Goal: Task Accomplishment & Management: Complete application form

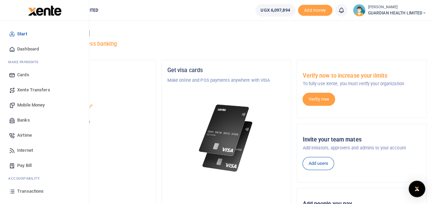
click at [28, 47] on span "Dashboard" at bounding box center [28, 49] width 22 height 7
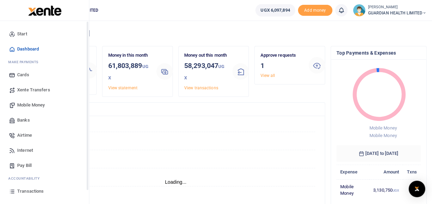
click at [36, 104] on span "Mobile Money" at bounding box center [31, 105] width 28 height 7
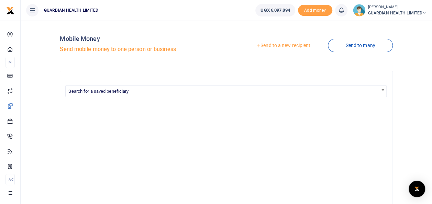
click at [293, 45] on link "Send to a new recipient" at bounding box center [283, 46] width 90 height 12
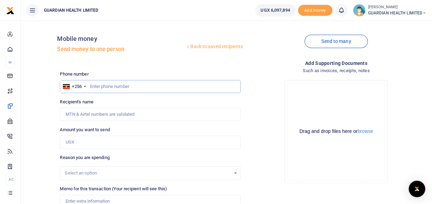
click at [105, 86] on input "text" at bounding box center [150, 86] width 181 height 13
type input "772292976"
type input "Tadeo Mayanja Lutamaguzi"
type input "772292976"
click at [115, 143] on input "Amount you want to send" at bounding box center [150, 142] width 181 height 13
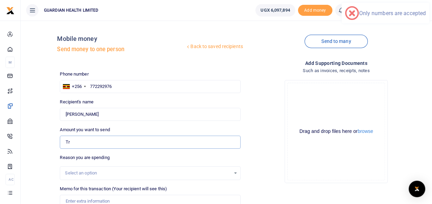
type input "T"
type input "0"
type input "300,000"
click at [109, 177] on div "Select an option" at bounding box center [150, 173] width 181 height 14
click at [115, 174] on div "Select an option" at bounding box center [147, 173] width 165 height 7
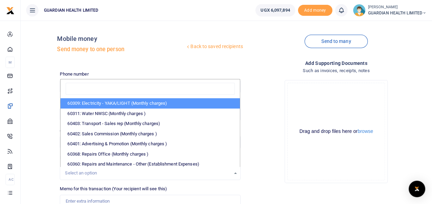
click at [122, 85] on input "search" at bounding box center [150, 89] width 169 height 12
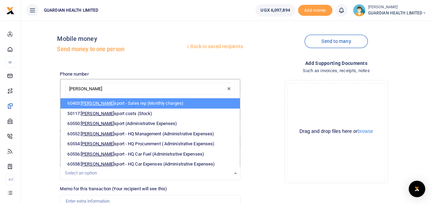
type input "trans"
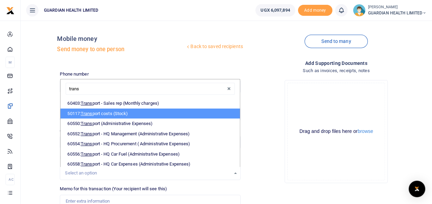
click at [108, 111] on li "50117: Trans port costs (Stock)" at bounding box center [150, 114] width 179 height 10
select select "5403"
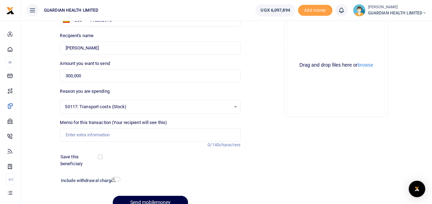
scroll to position [69, 0]
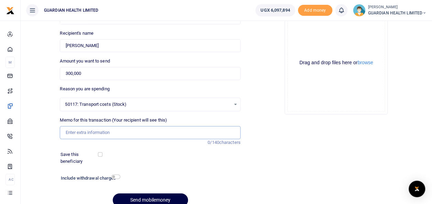
click at [106, 129] on input "Memo for this transaction (Your recipient will see this)" at bounding box center [150, 132] width 181 height 13
type input "Transportation for Target stock from Entebbe to Bugolobi"
click at [99, 154] on input "checkbox" at bounding box center [100, 154] width 4 height 4
checkbox input "true"
click at [112, 177] on input "checkbox" at bounding box center [115, 177] width 9 height 4
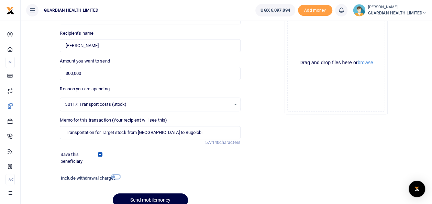
checkbox input "true"
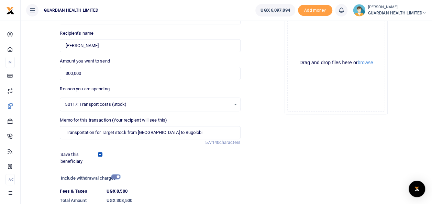
scroll to position [119, 0]
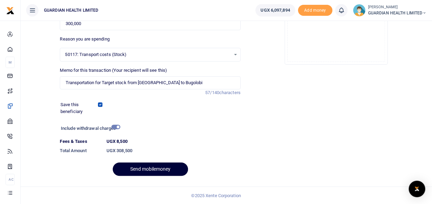
click at [160, 168] on button "Send mobilemoney" at bounding box center [150, 169] width 75 height 13
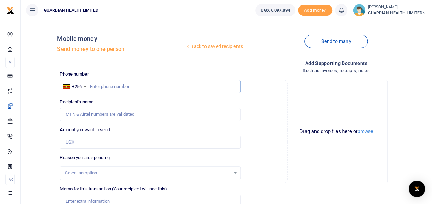
click at [105, 87] on input "text" at bounding box center [150, 86] width 181 height 13
type input "773118075"
type input "[PERSON_NAME]"
type input "773118075"
click at [90, 143] on input "Amount you want to send" at bounding box center [150, 142] width 181 height 13
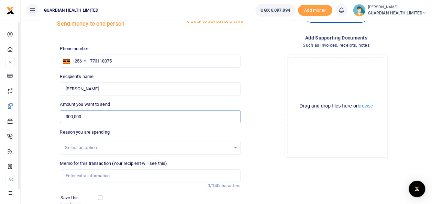
scroll to position [69, 0]
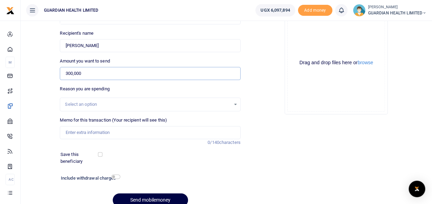
type input "300,000"
click at [103, 102] on div "Select an option" at bounding box center [147, 104] width 165 height 7
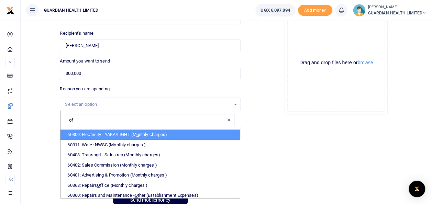
type input "off"
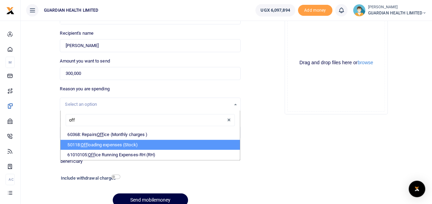
click at [120, 143] on li "50118: Off loading expenses (Stock)" at bounding box center [150, 145] width 179 height 10
select select "5404"
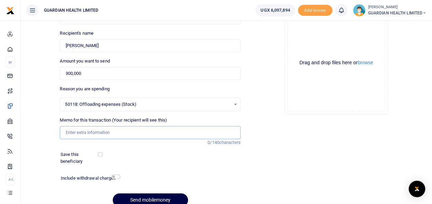
click at [88, 133] on input "Memo for this transaction (Your recipient will see this)" at bounding box center [150, 132] width 181 height 13
click at [149, 134] on input "Offloading and receiving Target Stock" at bounding box center [150, 132] width 181 height 13
type input "Offloading and receiving Target Stock"
click at [101, 153] on input "checkbox" at bounding box center [100, 154] width 4 height 4
checkbox input "true"
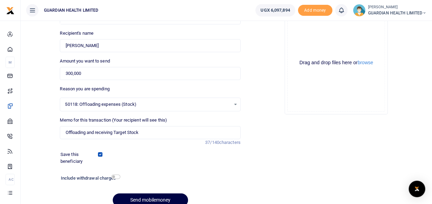
click at [115, 174] on div "Include withdrawal charges" at bounding box center [89, 179] width 62 height 11
click at [116, 176] on input "checkbox" at bounding box center [115, 177] width 9 height 4
checkbox input "true"
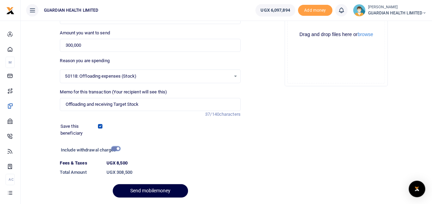
scroll to position [119, 0]
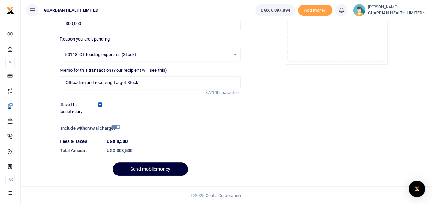
click at [144, 172] on button "Send mobilemoney" at bounding box center [150, 169] width 75 height 13
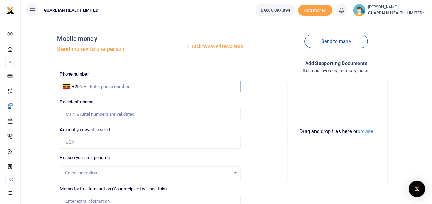
click at [102, 85] on input "text" at bounding box center [150, 86] width 181 height 13
click at [123, 86] on input "text" at bounding box center [150, 86] width 181 height 13
click at [118, 87] on input "text" at bounding box center [150, 86] width 181 height 13
type input "0"
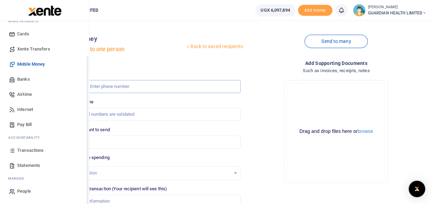
scroll to position [34, 0]
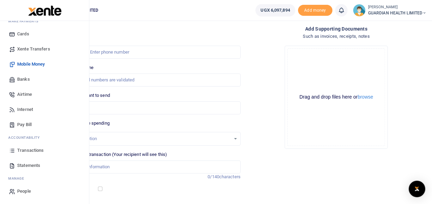
click at [25, 94] on span "Airtime" at bounding box center [24, 94] width 15 height 7
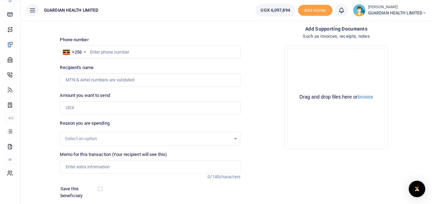
scroll to position [41, 0]
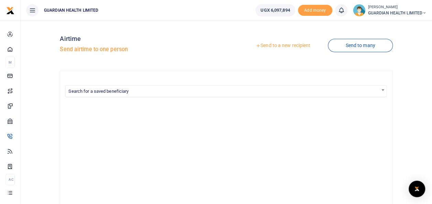
click at [288, 44] on link "Send to a new recipient" at bounding box center [283, 46] width 90 height 12
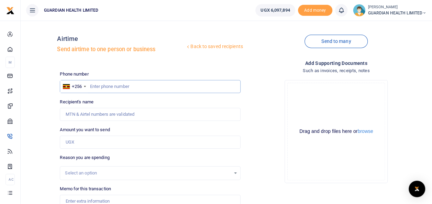
click at [104, 87] on input "text" at bounding box center [150, 86] width 181 height 13
type input "7"
type input "703602357"
click at [107, 145] on input "Amount you want to send" at bounding box center [150, 142] width 181 height 13
click at [134, 87] on input "703602357" at bounding box center [150, 86] width 181 height 13
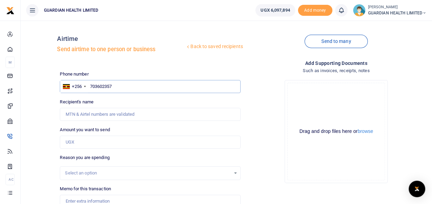
click at [90, 85] on input "703602357" at bounding box center [150, 86] width 181 height 13
click at [130, 89] on input "703602357" at bounding box center [150, 86] width 181 height 13
drag, startPoint x: 91, startPoint y: 87, endPoint x: 136, endPoint y: 87, distance: 44.0
click at [136, 87] on input "703602357" at bounding box center [150, 86] width 181 height 13
drag, startPoint x: 88, startPoint y: 87, endPoint x: 125, endPoint y: 87, distance: 36.1
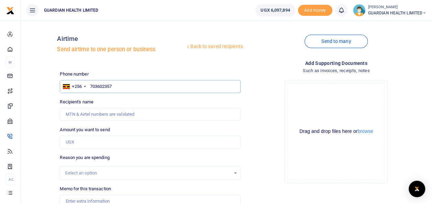
click at [125, 87] on input "703602357" at bounding box center [150, 86] width 181 height 13
click at [89, 85] on input "703602357" at bounding box center [150, 86] width 181 height 13
click at [102, 142] on input "Amount you want to send" at bounding box center [150, 142] width 181 height 13
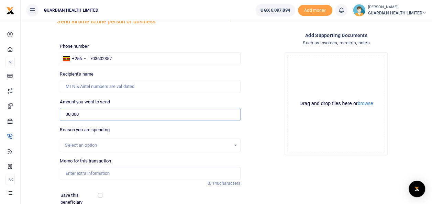
scroll to position [34, 0]
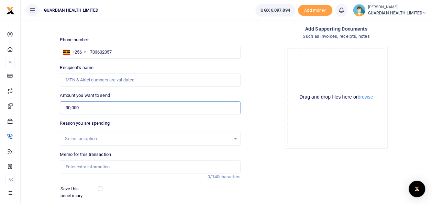
type input "30,000"
click at [90, 136] on div "Select an option" at bounding box center [147, 139] width 165 height 7
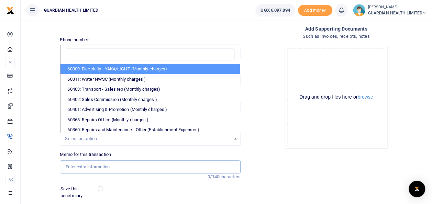
click at [96, 167] on input "Memo for this transaction" at bounding box center [150, 167] width 181 height 13
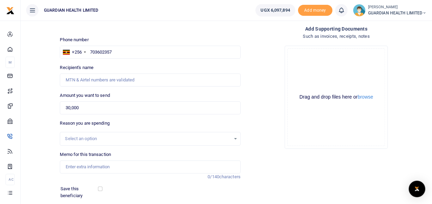
click at [86, 137] on div "Select an option" at bounding box center [147, 139] width 165 height 7
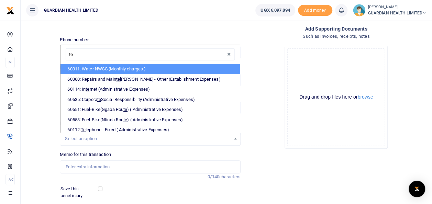
type input "tel"
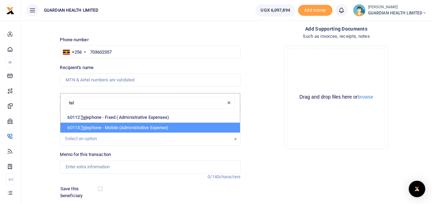
click at [107, 128] on li "60113: Tel ephone - Mobile (Administrative Expense)" at bounding box center [150, 128] width 179 height 10
select select "5431"
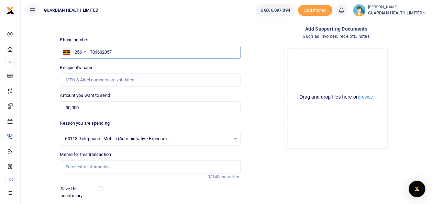
click at [91, 51] on input "703602357" at bounding box center [150, 52] width 181 height 13
click at [96, 164] on input "Memo for this transaction" at bounding box center [150, 167] width 181 height 13
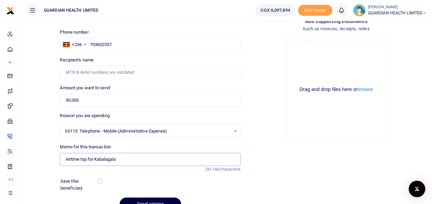
scroll to position [77, 0]
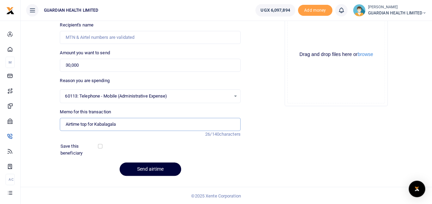
type input "Airtime top for Kabalagala"
click at [143, 167] on button "Send airtime" at bounding box center [151, 169] width 62 height 13
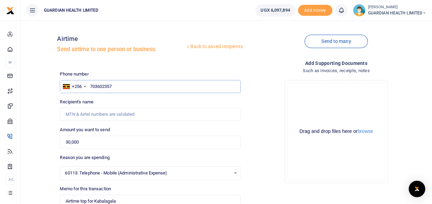
click at [120, 88] on input "703602357" at bounding box center [150, 86] width 181 height 13
drag, startPoint x: 120, startPoint y: 87, endPoint x: 85, endPoint y: 80, distance: 35.9
click at [85, 80] on input "703602357" at bounding box center [150, 86] width 181 height 13
type input "703602357"
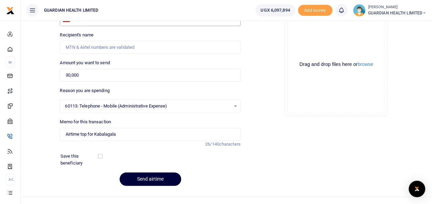
scroll to position [77, 0]
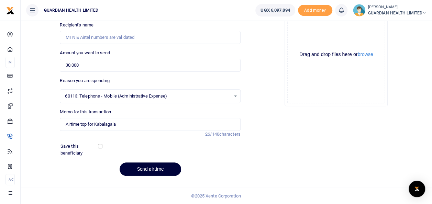
click at [144, 170] on button "Send airtime" at bounding box center [151, 169] width 62 height 13
click at [95, 39] on input "Recipient's name" at bounding box center [150, 37] width 181 height 13
type input "Mercy"
click at [143, 169] on button "Send airtime" at bounding box center [151, 169] width 62 height 13
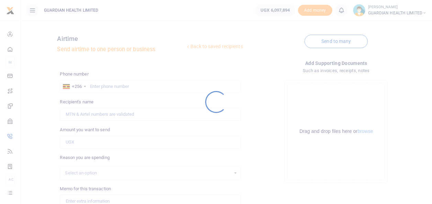
scroll to position [77, 0]
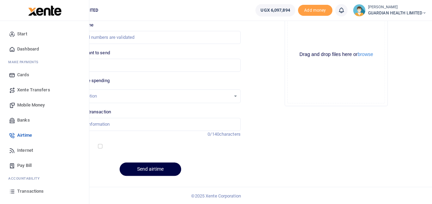
click at [32, 49] on span "Dashboard" at bounding box center [28, 49] width 22 height 7
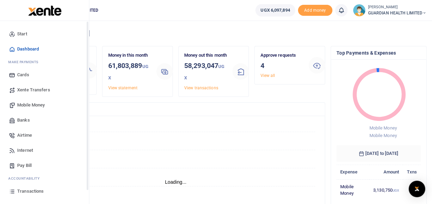
click at [29, 103] on span "Mobile Money" at bounding box center [31, 105] width 28 height 7
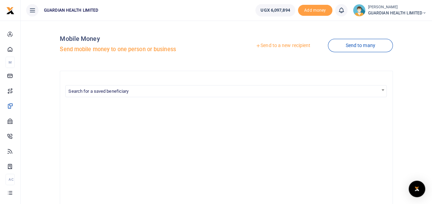
click at [296, 46] on link "Send to a new recipient" at bounding box center [283, 46] width 90 height 12
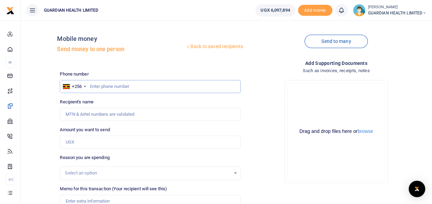
click at [121, 83] on input "text" at bounding box center [150, 86] width 181 height 13
type input "773118075"
click at [110, 139] on input "Amount you want to send" at bounding box center [150, 142] width 181 height 13
type input "[PERSON_NAME]"
type input "400,000"
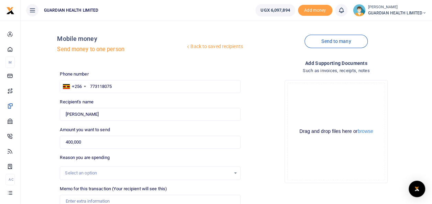
click at [111, 172] on div "Select an option" at bounding box center [147, 173] width 165 height 7
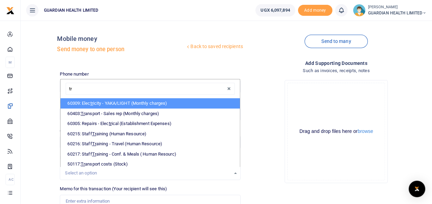
type input "tra"
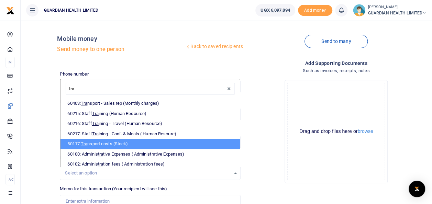
click at [125, 144] on li "50117: Tra nsport costs (Stock)" at bounding box center [150, 144] width 179 height 10
select select "5403"
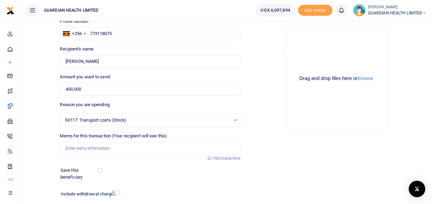
scroll to position [100, 0]
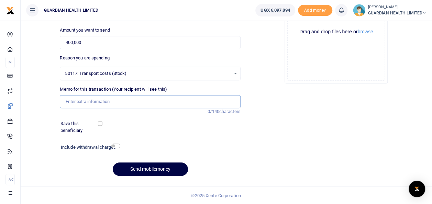
click at [102, 102] on input "Memo for this transaction (Your recipient will see this)" at bounding box center [150, 101] width 181 height 13
type input "Transportation costs for Nairobi stock"
click at [101, 123] on input "checkbox" at bounding box center [100, 123] width 4 height 4
click at [99, 122] on input "checkbox" at bounding box center [100, 123] width 4 height 4
checkbox input "false"
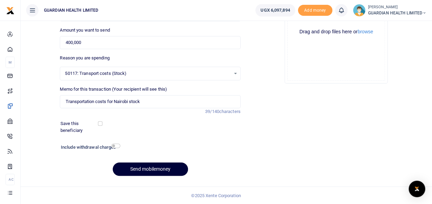
click at [138, 169] on button "Send mobilemoney" at bounding box center [150, 169] width 75 height 13
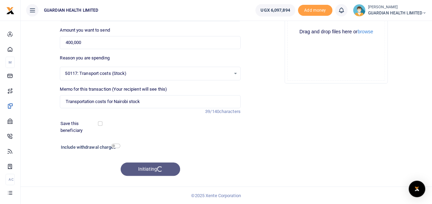
scroll to position [0, 0]
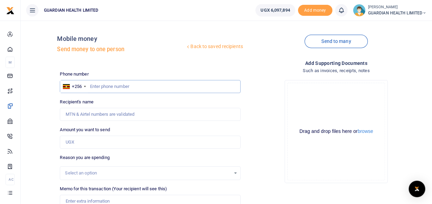
click at [136, 87] on input "text" at bounding box center [150, 86] width 181 height 13
type input "783266767"
type input "Unity Amutuheire"
type input "783266767"
click at [138, 140] on input "Amount you want to send" at bounding box center [150, 142] width 181 height 13
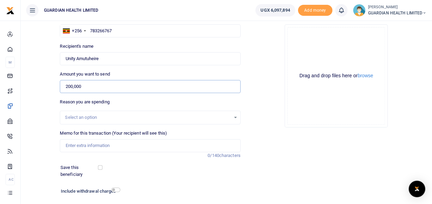
scroll to position [100, 0]
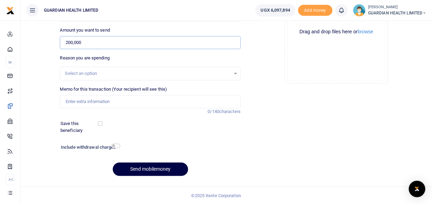
type input "200,000"
click at [109, 101] on input "Memo for this transaction (Your recipient will see this)" at bounding box center [150, 101] width 181 height 13
type input "Kiruddu Petty cash"
click at [100, 123] on input "checkbox" at bounding box center [100, 123] width 4 height 4
checkbox input "true"
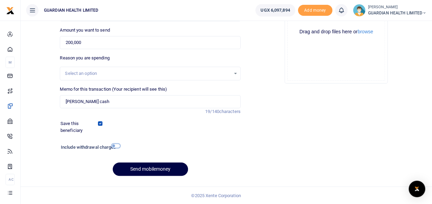
drag, startPoint x: 111, startPoint y: 145, endPoint x: 115, endPoint y: 145, distance: 3.8
click at [111, 145] on input "checkbox" at bounding box center [115, 146] width 9 height 4
checkbox input "true"
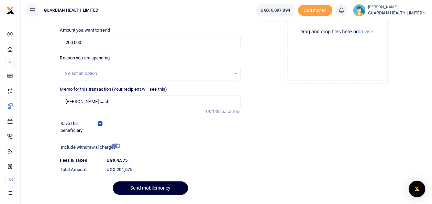
click at [149, 186] on button "Send mobilemoney" at bounding box center [150, 188] width 75 height 13
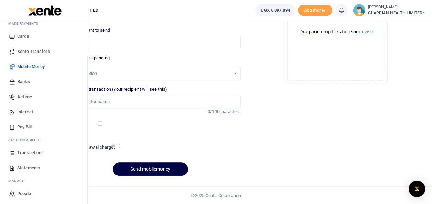
scroll to position [41, 0]
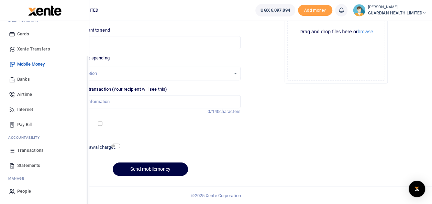
click at [28, 150] on span "Transactions" at bounding box center [30, 150] width 26 height 7
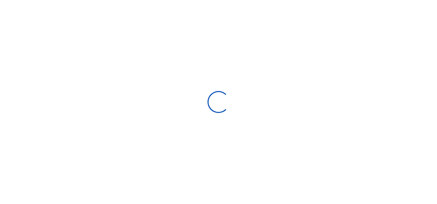
type input "[DATE] - [DATE]"
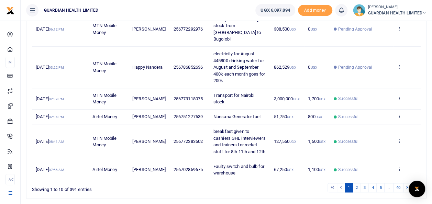
scroll to position [217, 0]
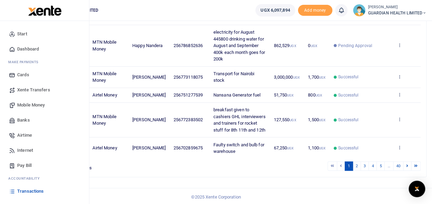
click at [35, 44] on link "Dashboard" at bounding box center [45, 49] width 78 height 15
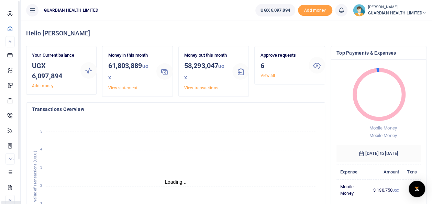
scroll to position [6, 6]
click at [411, 10] on span "GUARDIAN HEALTH LIMITED" at bounding box center [397, 13] width 58 height 6
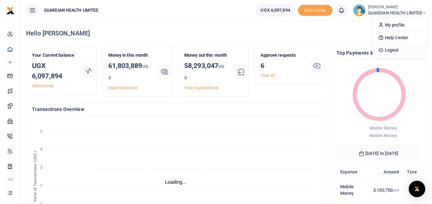
click at [389, 50] on link "Logout" at bounding box center [400, 50] width 54 height 10
